Goal: Navigation & Orientation: Find specific page/section

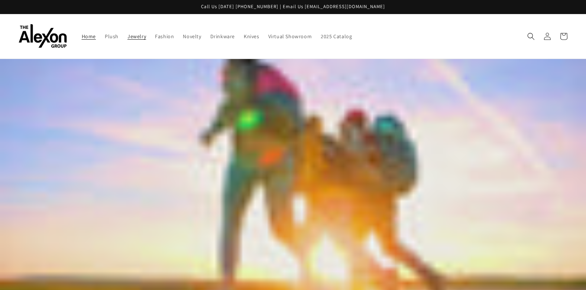
click at [130, 39] on span "Jewelry" at bounding box center [136, 36] width 19 height 7
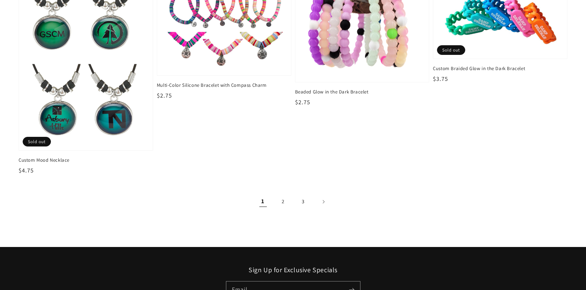
scroll to position [1226, 0]
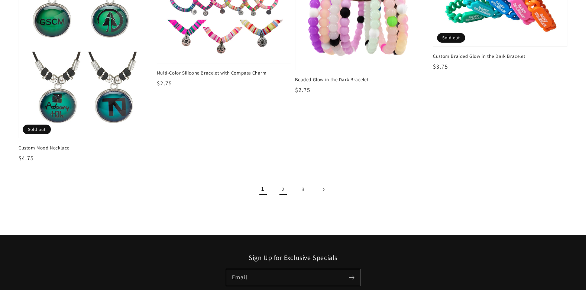
click at [281, 191] on link "2" at bounding box center [283, 190] width 16 height 16
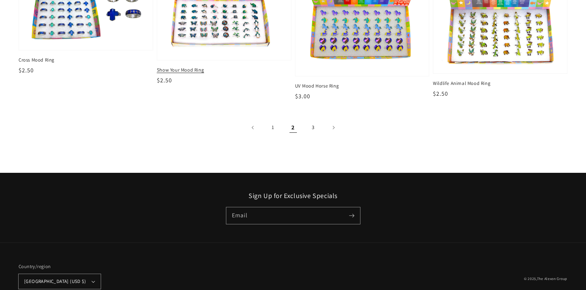
scroll to position [1411, 0]
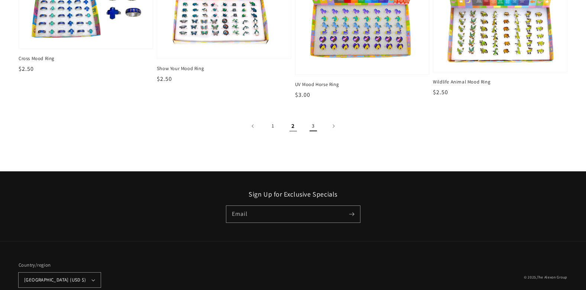
click at [316, 124] on link "3" at bounding box center [313, 126] width 16 height 16
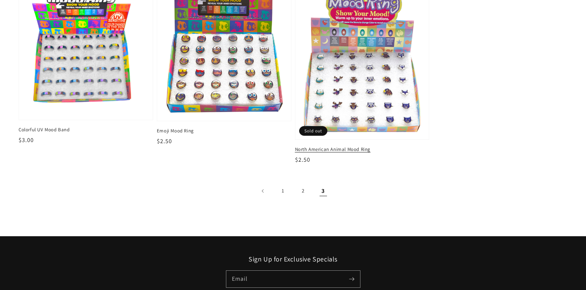
scroll to position [111, 0]
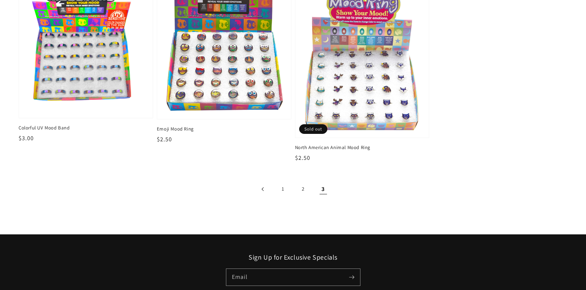
click at [263, 191] on icon "Previous page" at bounding box center [262, 190] width 2 height 4
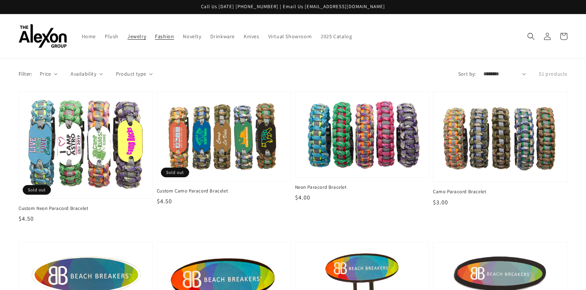
click at [166, 36] on span "Fashion" at bounding box center [164, 36] width 19 height 7
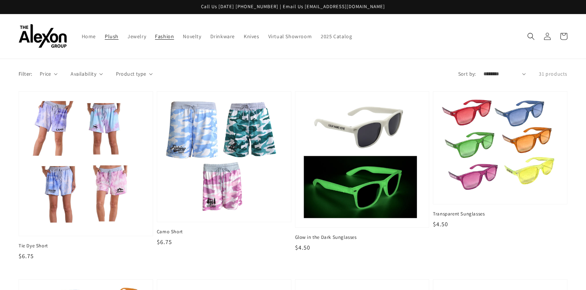
click at [114, 39] on span "Plush" at bounding box center [112, 36] width 14 height 7
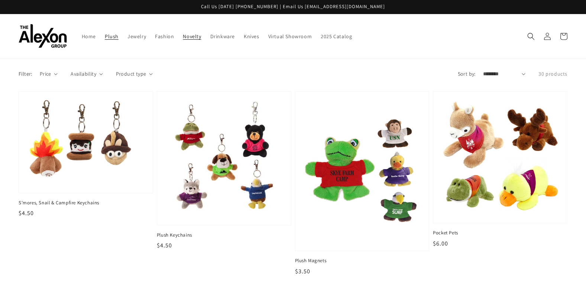
click at [195, 38] on span "Novelty" at bounding box center [192, 36] width 18 height 7
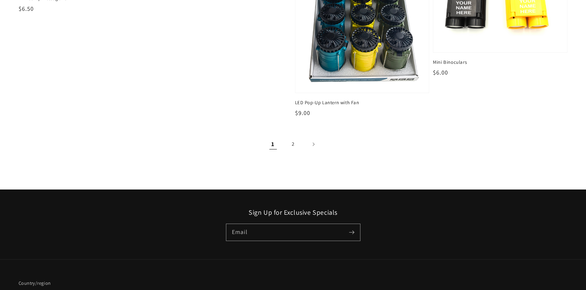
scroll to position [1188, 0]
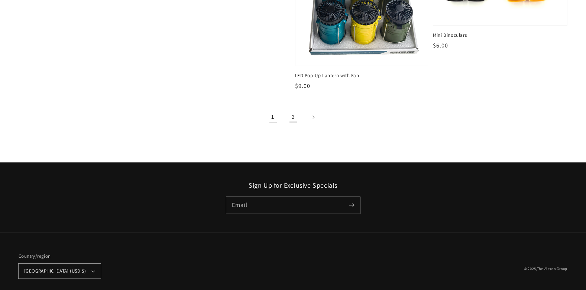
click at [295, 119] on link "2" at bounding box center [293, 117] width 16 height 16
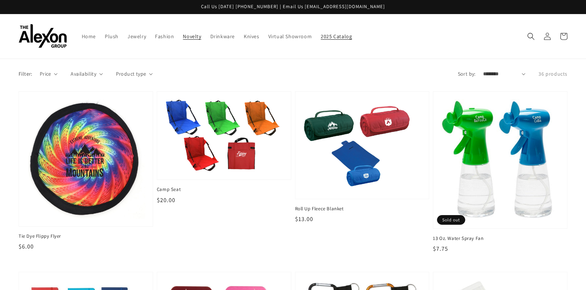
click at [321, 37] on span "2025 Catalog" at bounding box center [336, 36] width 31 height 7
